Goal: Complete application form: Complete application form

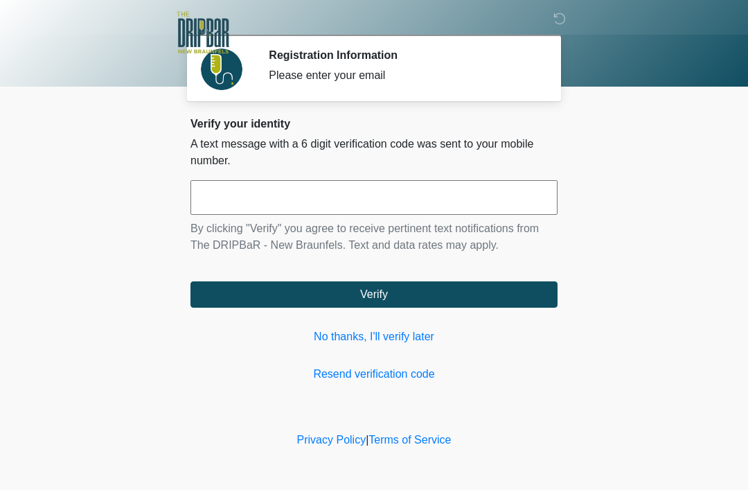
click at [414, 337] on link "No thanks, I'll verify later" at bounding box center [374, 336] width 367 height 17
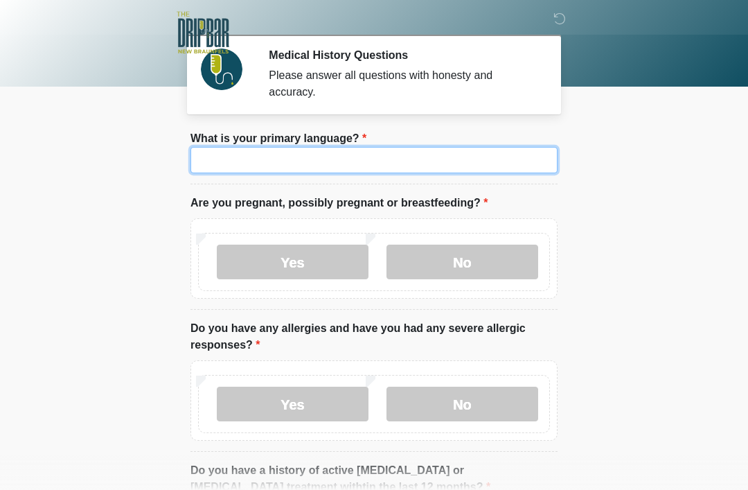
click at [504, 173] on input "What is your primary language?" at bounding box center [374, 160] width 367 height 26
type input "*******"
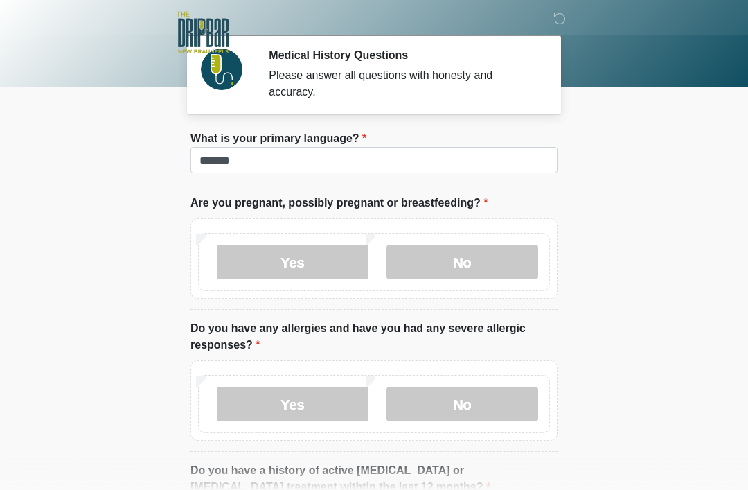
click at [490, 269] on label "No" at bounding box center [463, 262] width 152 height 35
click at [470, 403] on label "No" at bounding box center [463, 404] width 152 height 35
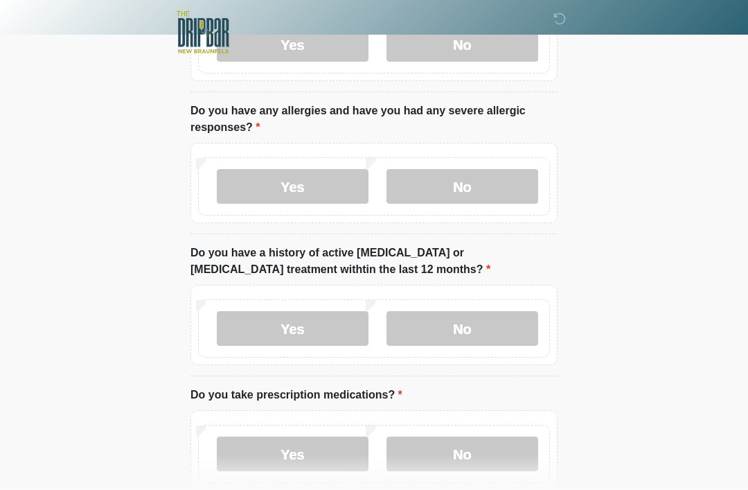
scroll to position [219, 0]
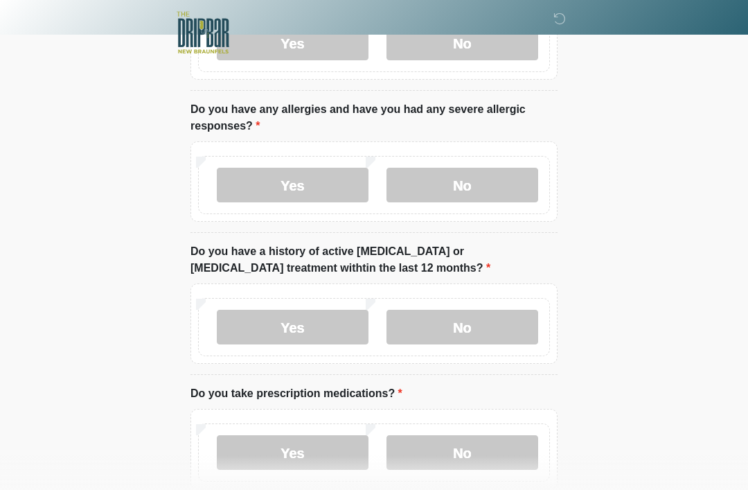
click at [499, 320] on label "No" at bounding box center [463, 327] width 152 height 35
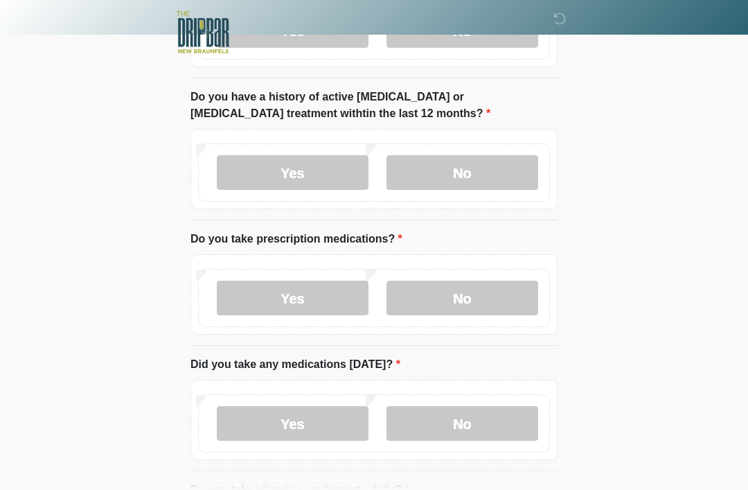
click at [306, 289] on label "Yes" at bounding box center [293, 298] width 152 height 35
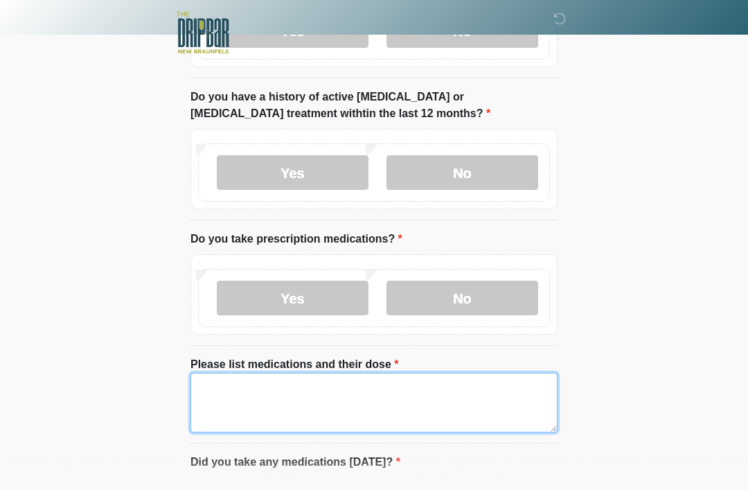
click at [345, 389] on textarea "Please list medications and their dose" at bounding box center [374, 403] width 367 height 60
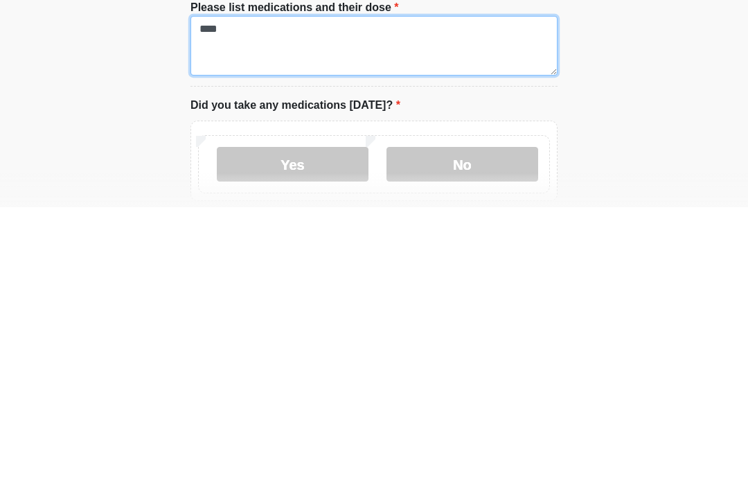
scroll to position [454, 0]
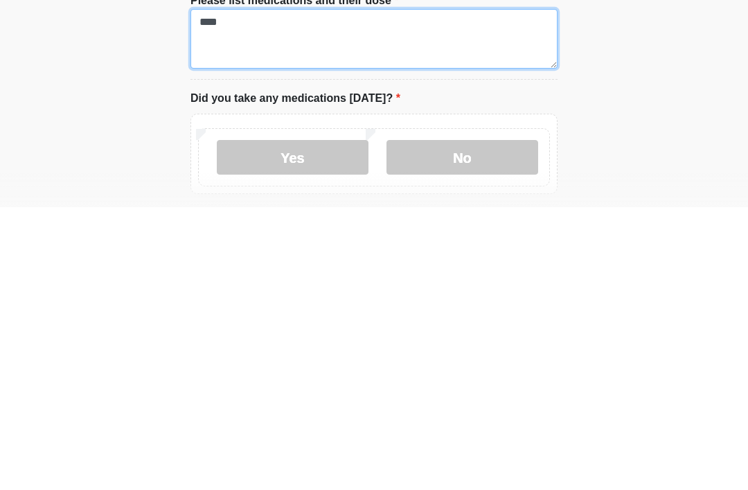
type textarea "****"
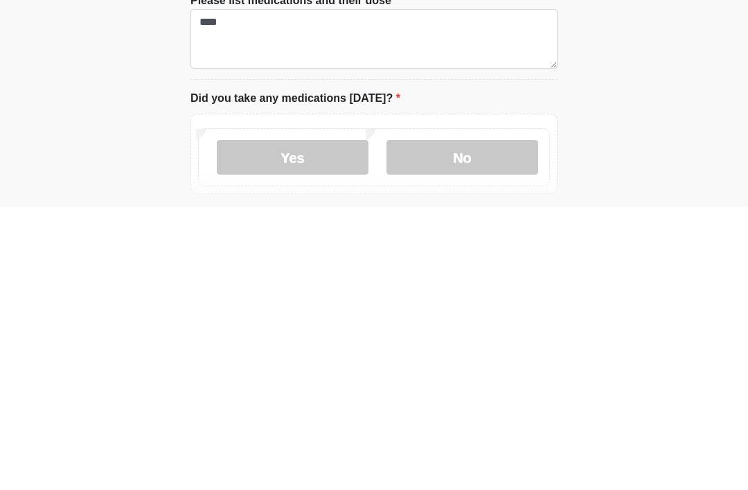
click at [508, 423] on label "No" at bounding box center [463, 440] width 152 height 35
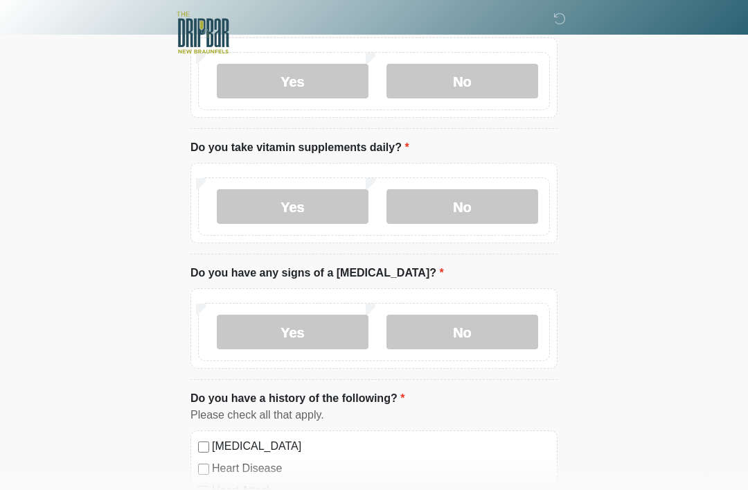
scroll to position [824, 0]
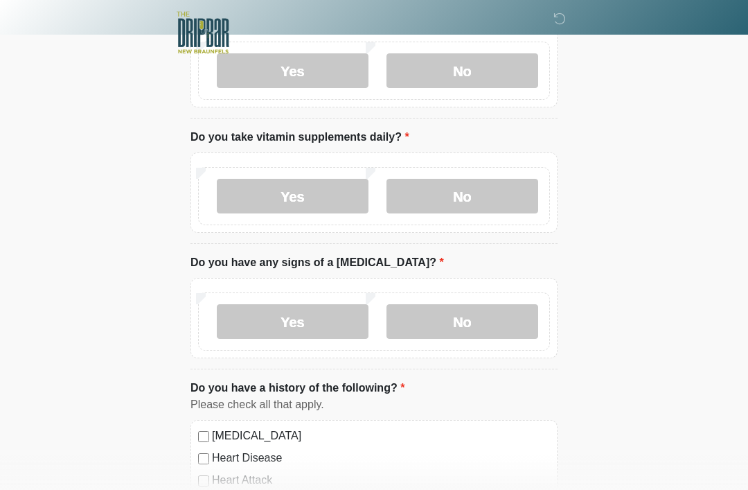
click at [497, 192] on label "No" at bounding box center [463, 196] width 152 height 35
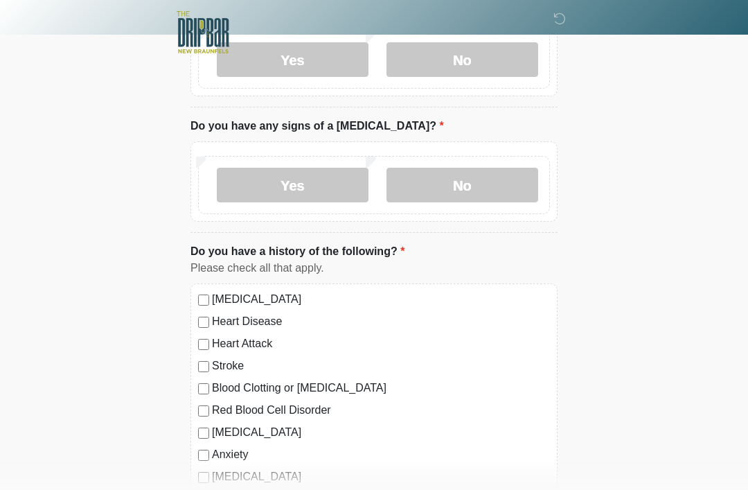
click at [479, 168] on label "No" at bounding box center [463, 185] width 152 height 35
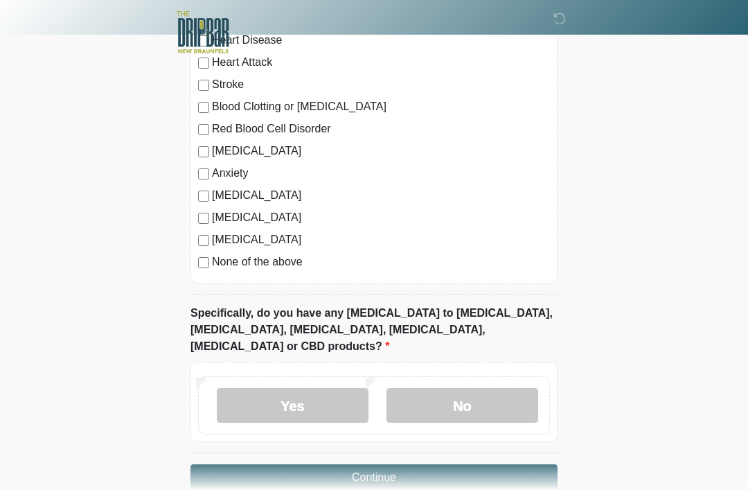
scroll to position [1253, 0]
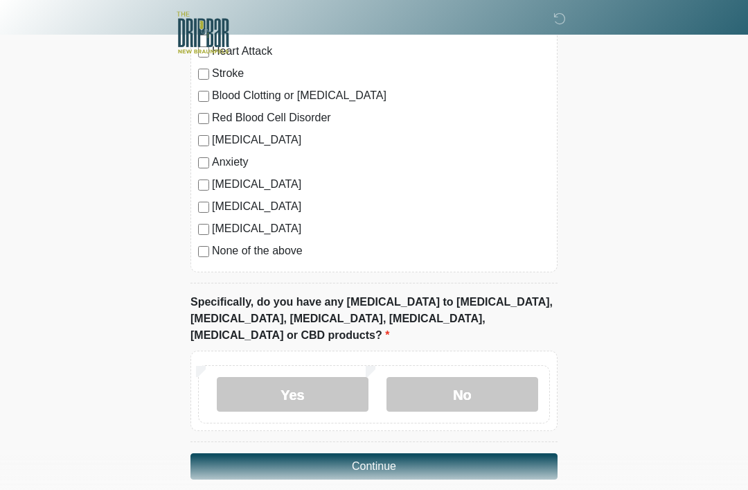
click at [467, 377] on label "No" at bounding box center [463, 394] width 152 height 35
click at [443, 453] on button "Continue" at bounding box center [374, 466] width 367 height 26
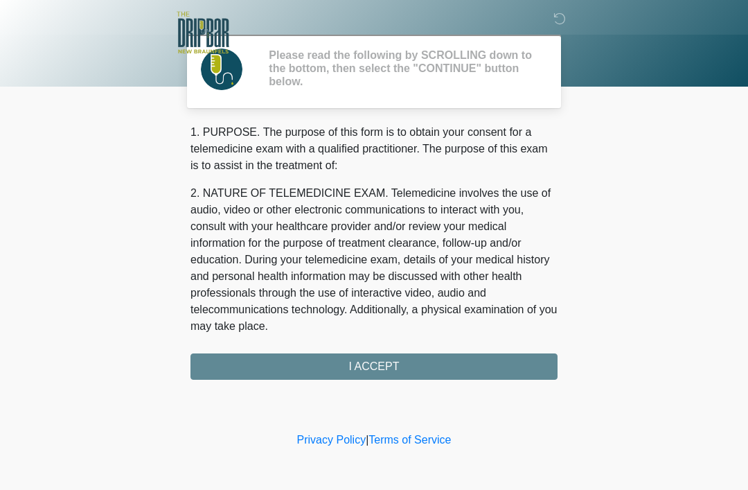
scroll to position [0, 0]
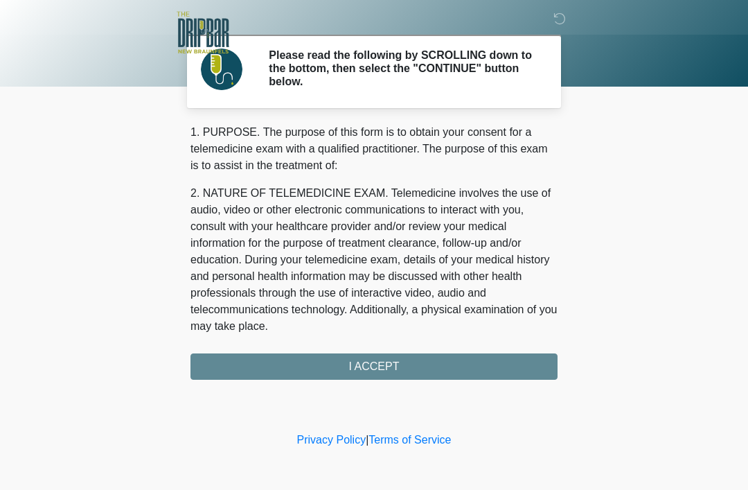
click at [437, 370] on div "1. PURPOSE. The purpose of this form is to obtain your consent for a telemedici…" at bounding box center [374, 252] width 367 height 256
click at [427, 371] on div "1. PURPOSE. The purpose of this form is to obtain your consent for a telemedici…" at bounding box center [374, 252] width 367 height 256
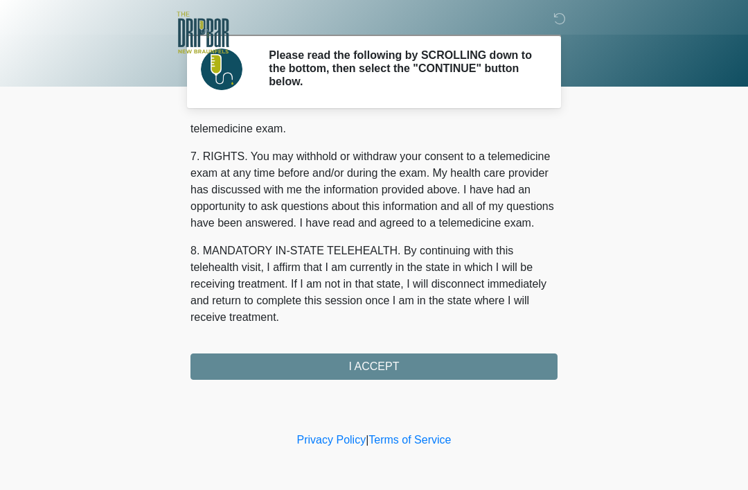
click at [422, 366] on button "I ACCEPT" at bounding box center [374, 366] width 367 height 26
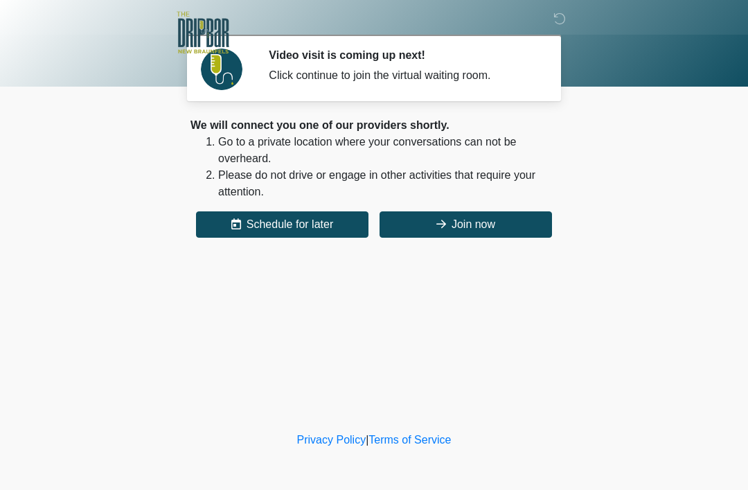
click at [493, 227] on button "Join now" at bounding box center [466, 224] width 173 height 26
